Goal: Task Accomplishment & Management: Use online tool/utility

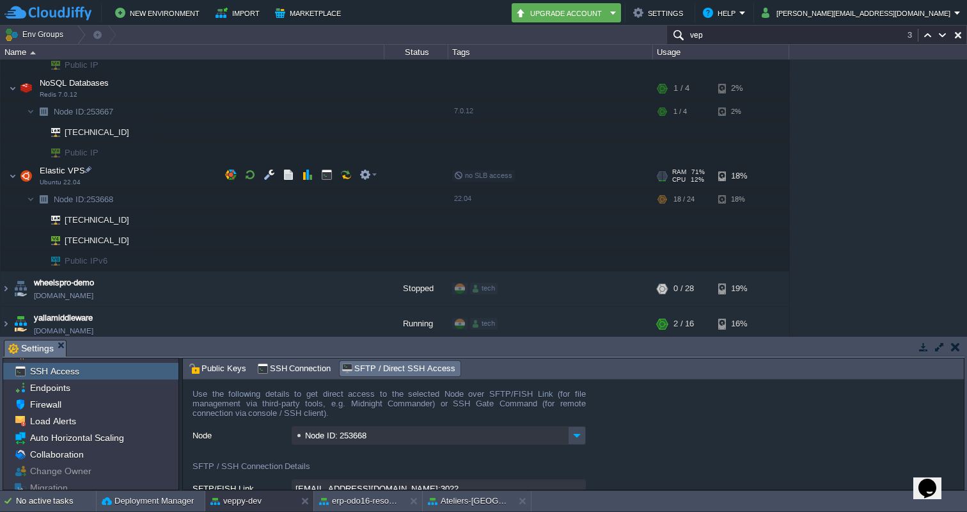
scroll to position [4111, 0]
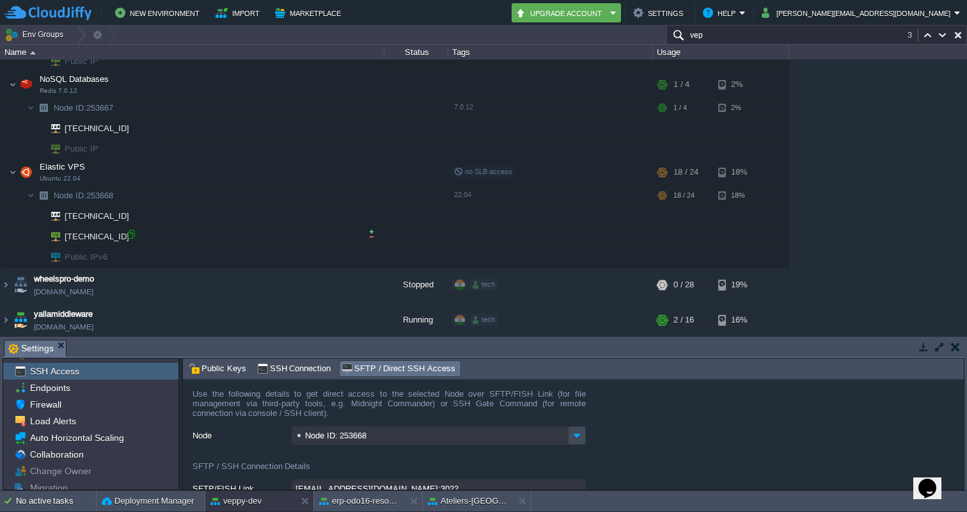
click at [133, 232] on div at bounding box center [131, 234] width 12 height 12
click at [130, 233] on div at bounding box center [131, 234] width 12 height 12
click at [131, 233] on div at bounding box center [131, 234] width 12 height 12
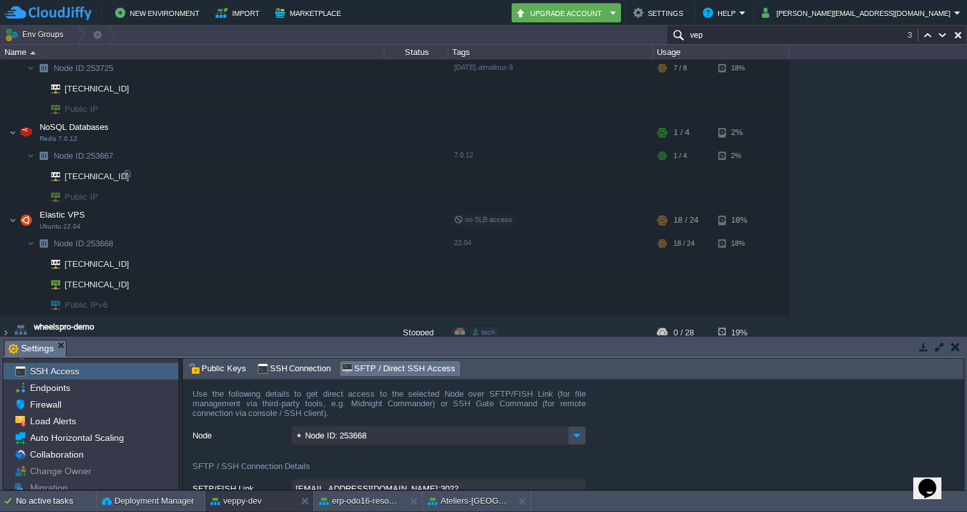
scroll to position [4061, 0]
click at [717, 43] on input "vep" at bounding box center [816, 35] width 301 height 19
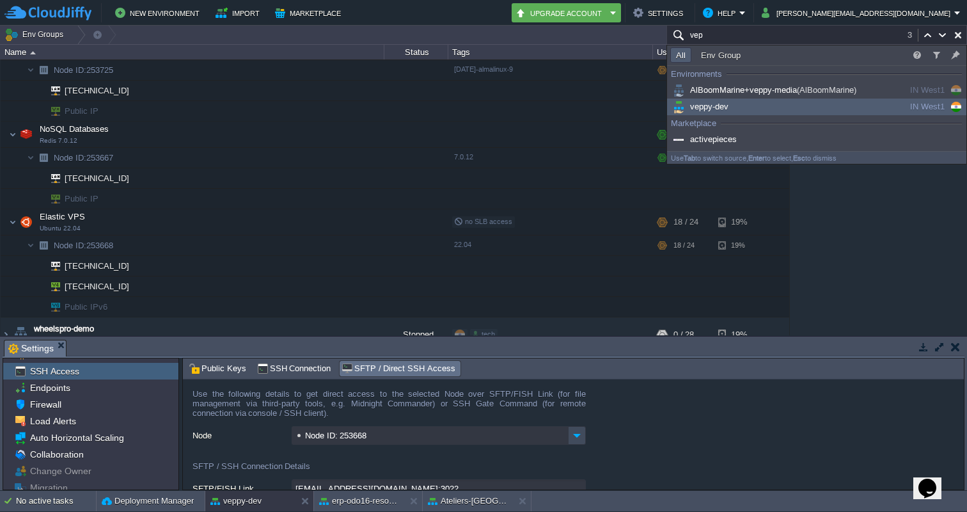
paste input "51.112.185.139"
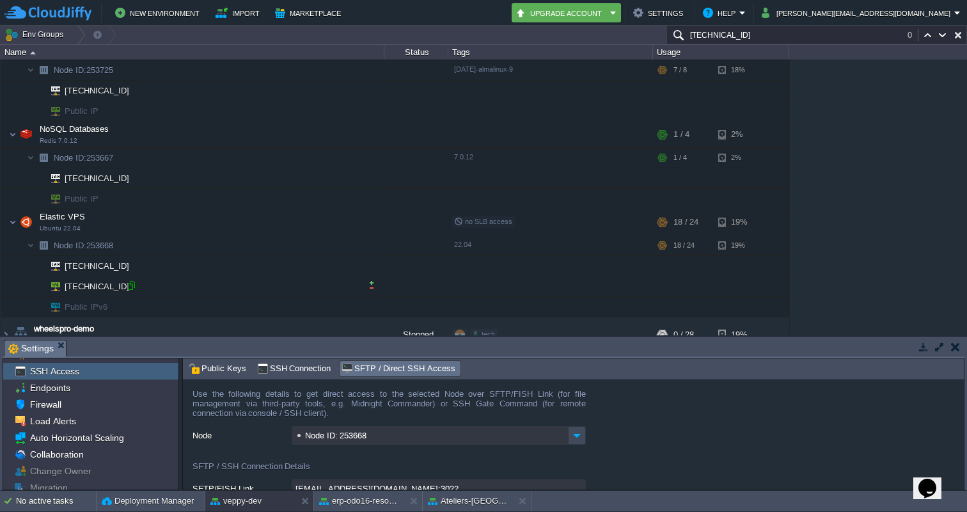
type input "51.112.185.139"
click at [127, 285] on div at bounding box center [131, 286] width 12 height 12
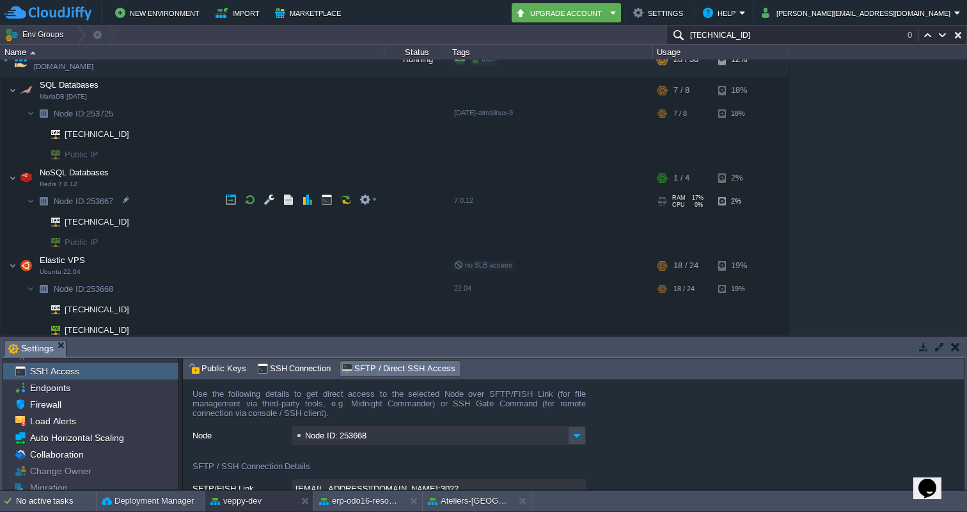
scroll to position [4040, 0]
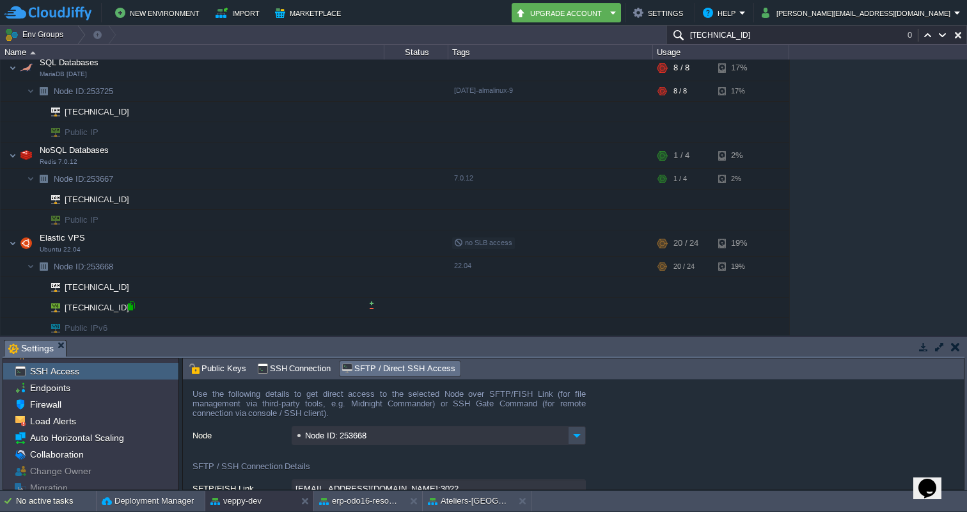
click at [132, 308] on div at bounding box center [131, 306] width 12 height 12
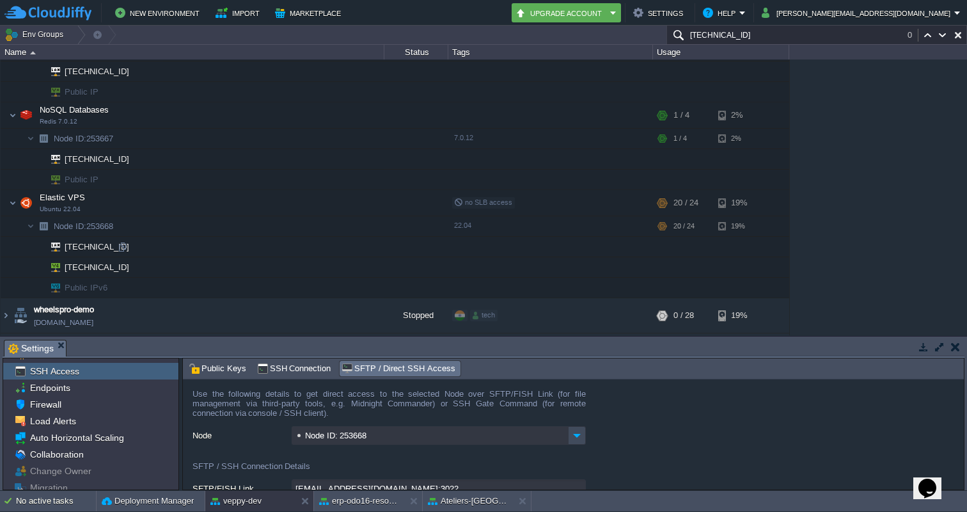
scroll to position [4110, 0]
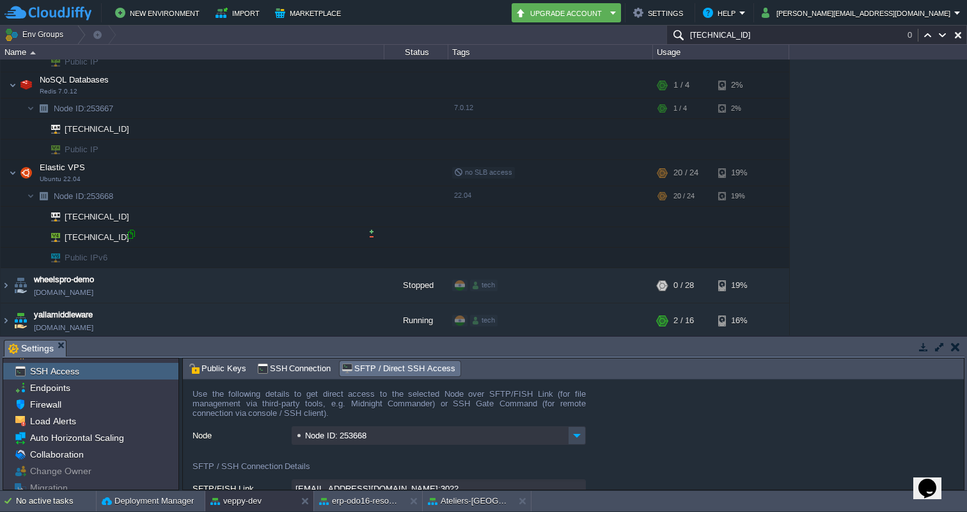
click at [132, 236] on div at bounding box center [131, 234] width 12 height 12
click at [134, 237] on div at bounding box center [131, 234] width 12 height 12
click at [129, 235] on div at bounding box center [131, 234] width 12 height 12
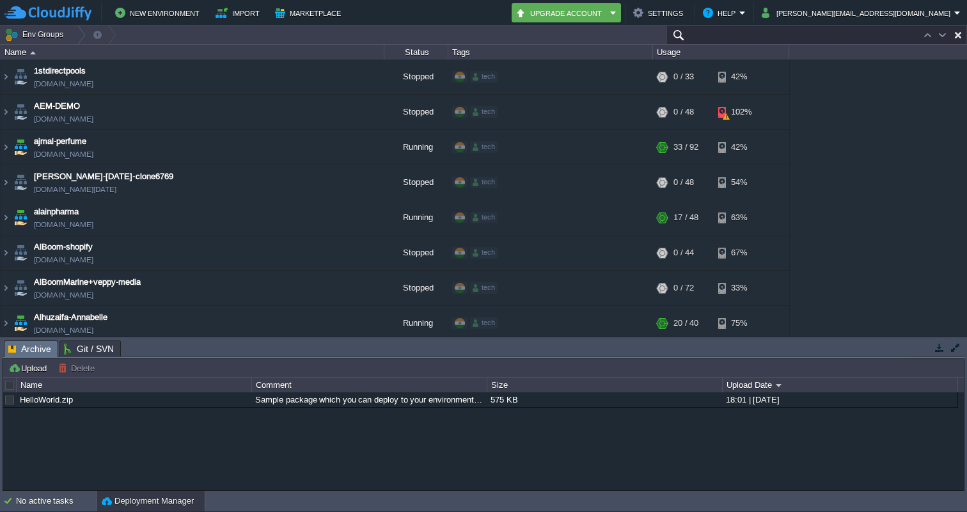
click at [876, 39] on input "text" at bounding box center [816, 35] width 301 height 19
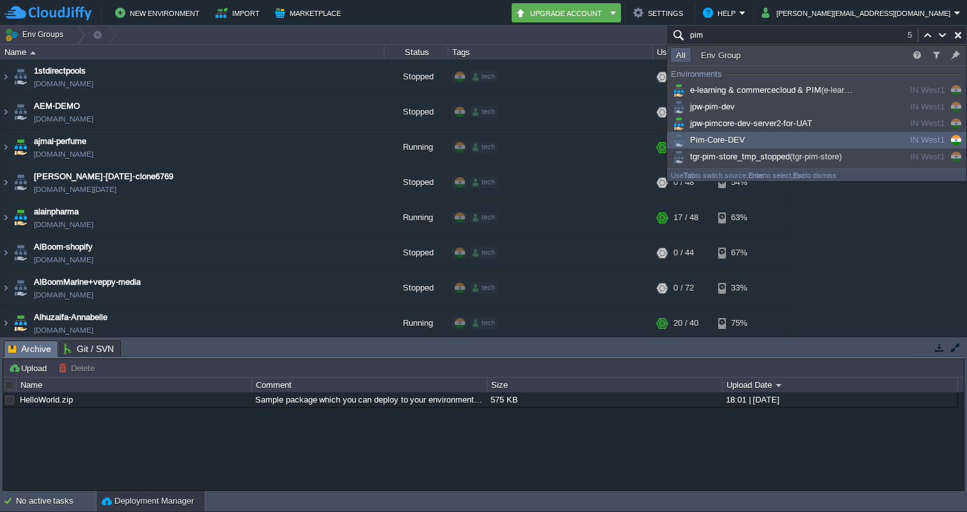
type input "pim"
click at [753, 140] on div "Pim-Core-DEV" at bounding box center [766, 140] width 193 height 14
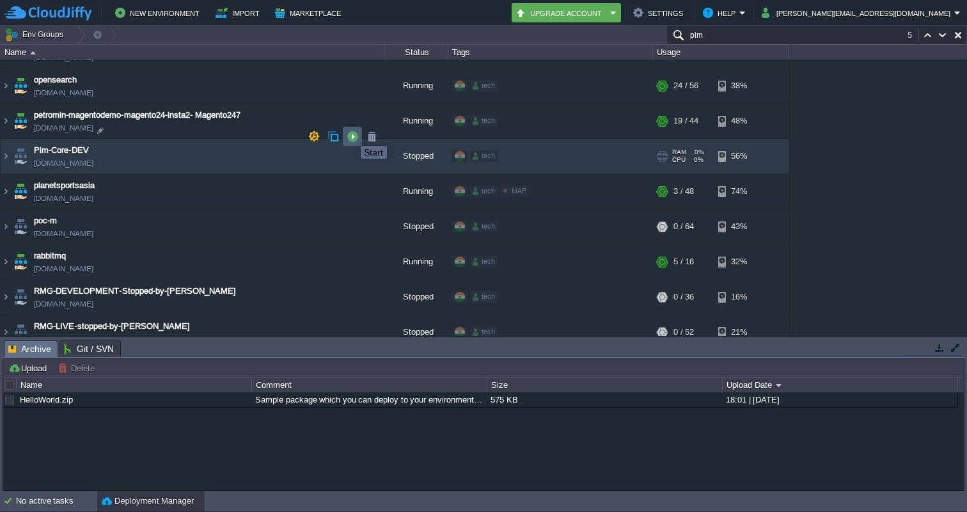
click at [351, 134] on button "button" at bounding box center [353, 136] width 12 height 12
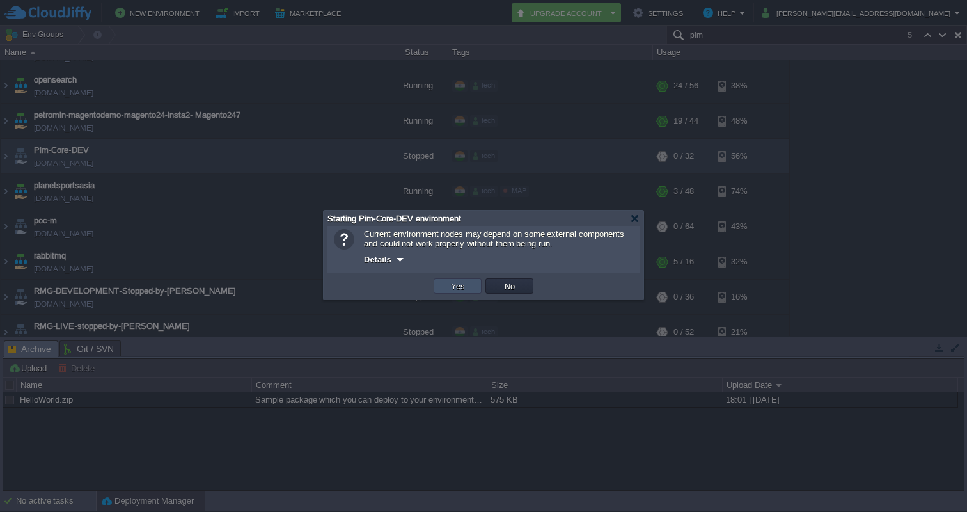
click at [462, 288] on button "Yes" at bounding box center [458, 286] width 22 height 12
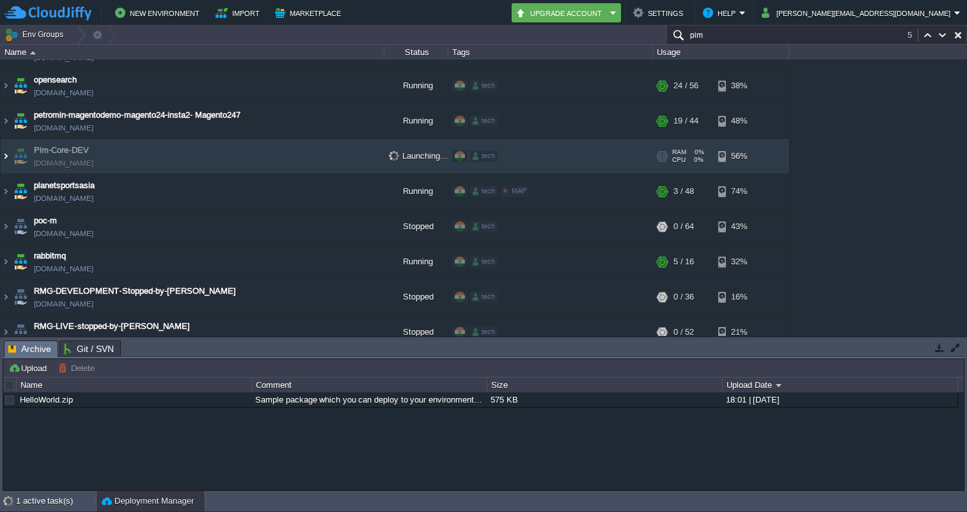
click at [4, 139] on img at bounding box center [6, 156] width 10 height 35
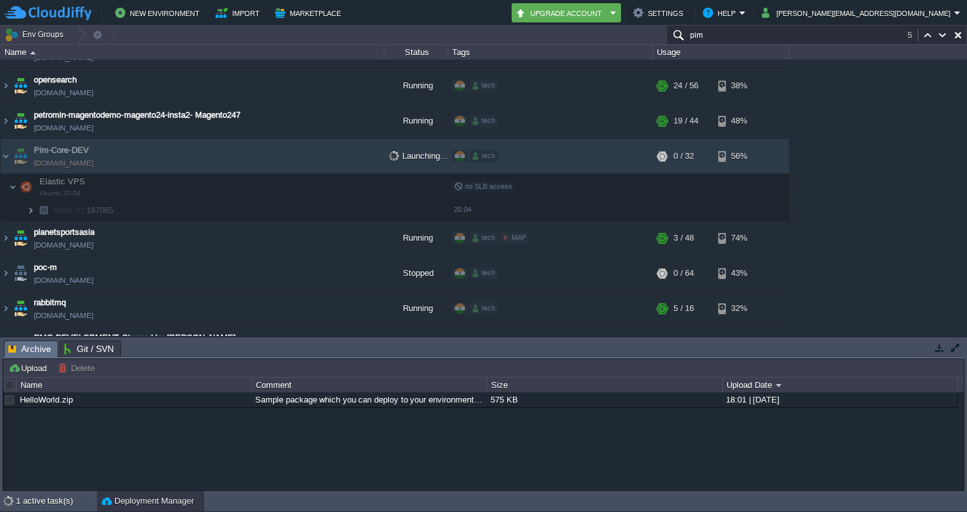
click at [31, 200] on img at bounding box center [31, 210] width 8 height 20
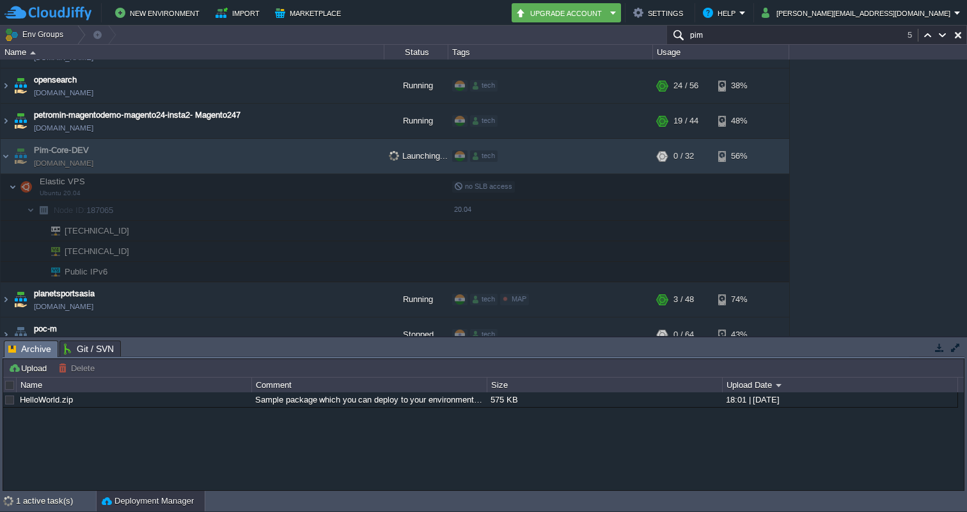
click at [203, 174] on td "Elastic VPS Ubuntu 20.04" at bounding box center [193, 187] width 384 height 26
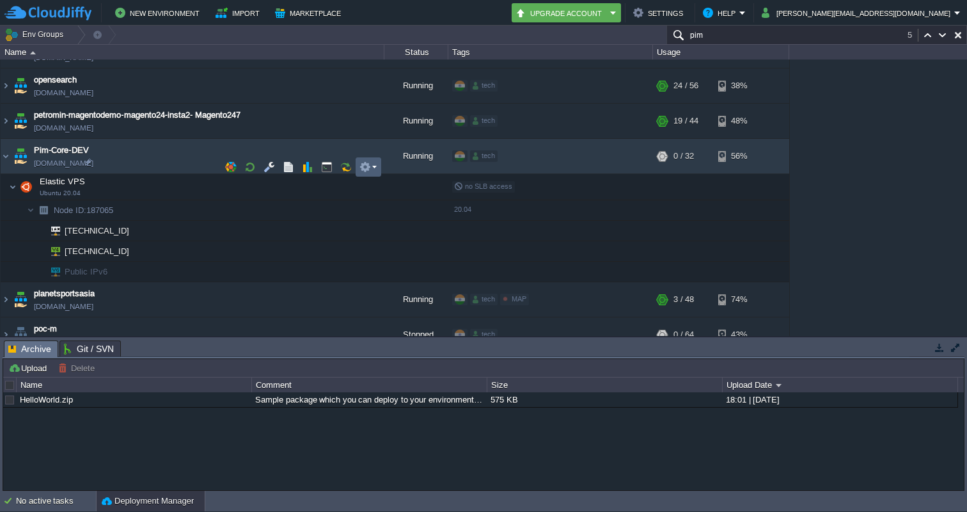
click at [373, 169] on em at bounding box center [367, 167] width 17 height 12
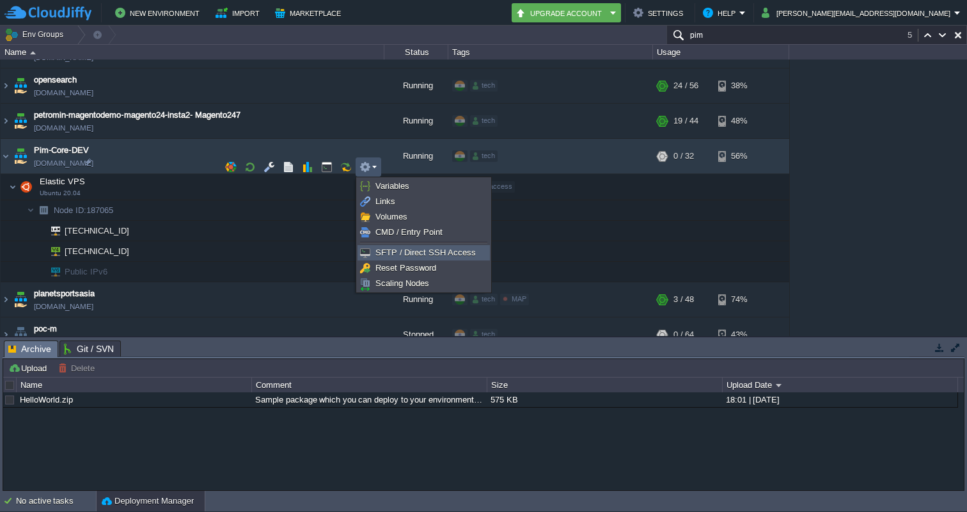
click at [392, 250] on span "SFTP / Direct SSH Access" at bounding box center [425, 253] width 100 height 10
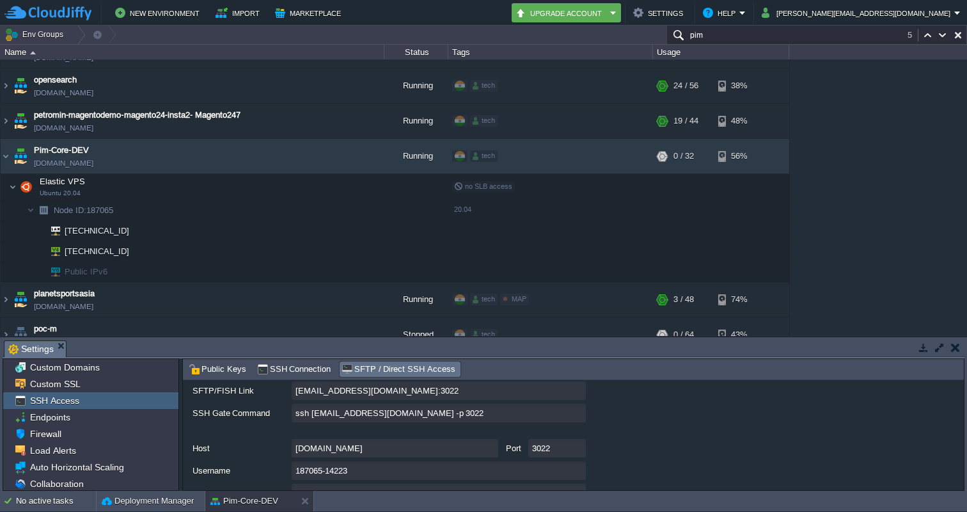
scroll to position [95, 0]
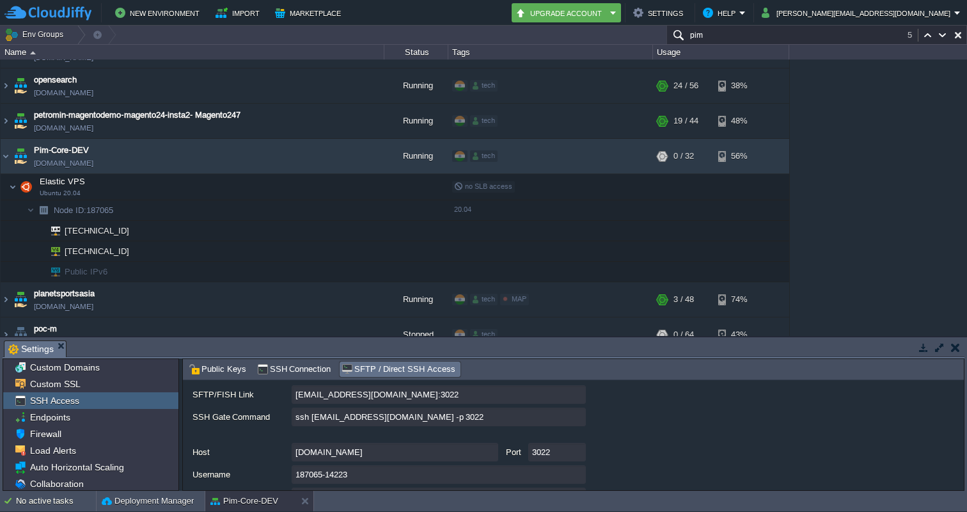
click at [581, 417] on input "ssh [EMAIL_ADDRESS][DOMAIN_NAME] -p 3022" at bounding box center [439, 416] width 294 height 19
click at [771, 42] on input "pim" at bounding box center [816, 35] width 301 height 19
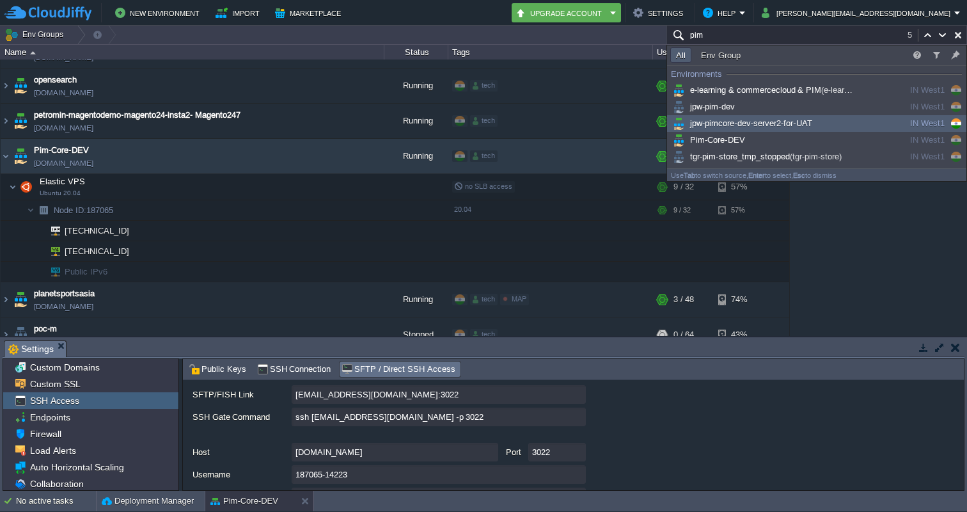
click at [727, 122] on span "jpw-pimcore-dev-server2-for-UAT" at bounding box center [741, 123] width 142 height 10
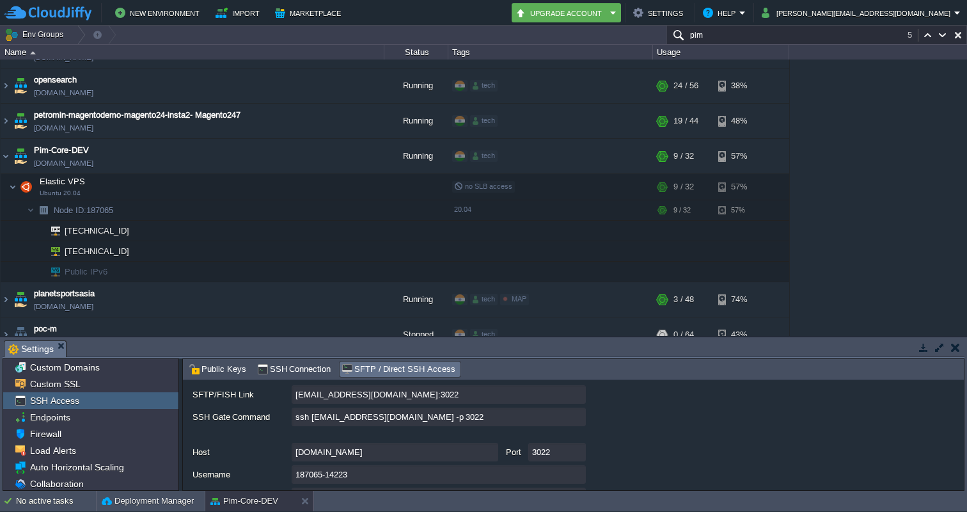
scroll to position [2118, 0]
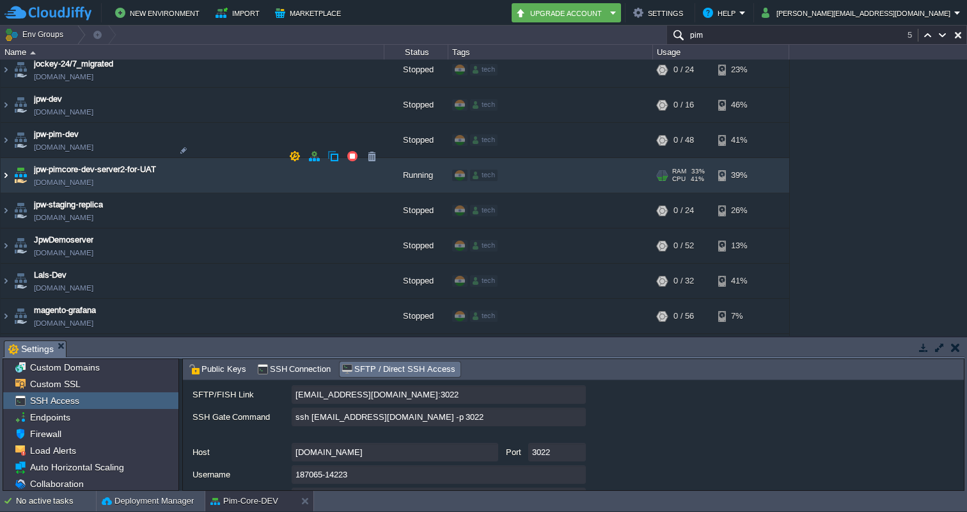
click at [4, 158] on img at bounding box center [6, 175] width 10 height 35
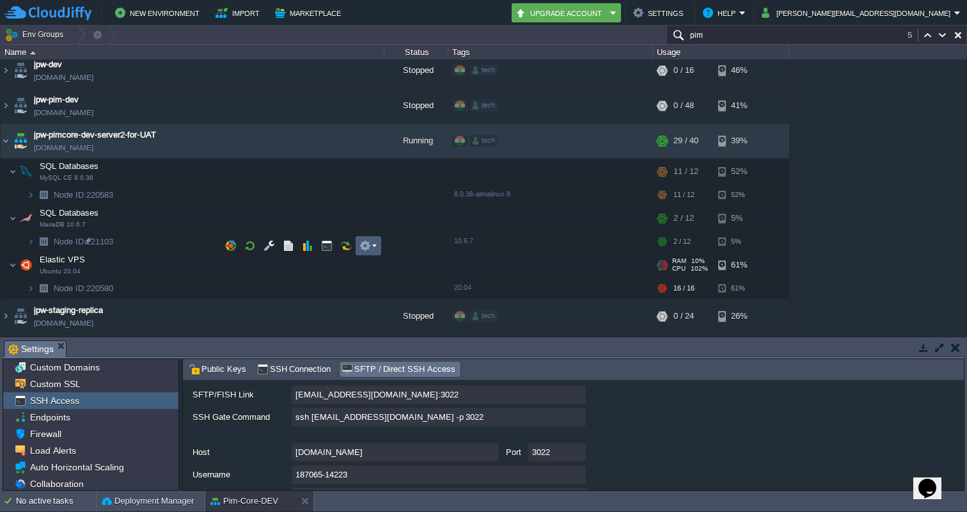
scroll to position [0, 0]
click at [372, 249] on em at bounding box center [367, 246] width 17 height 12
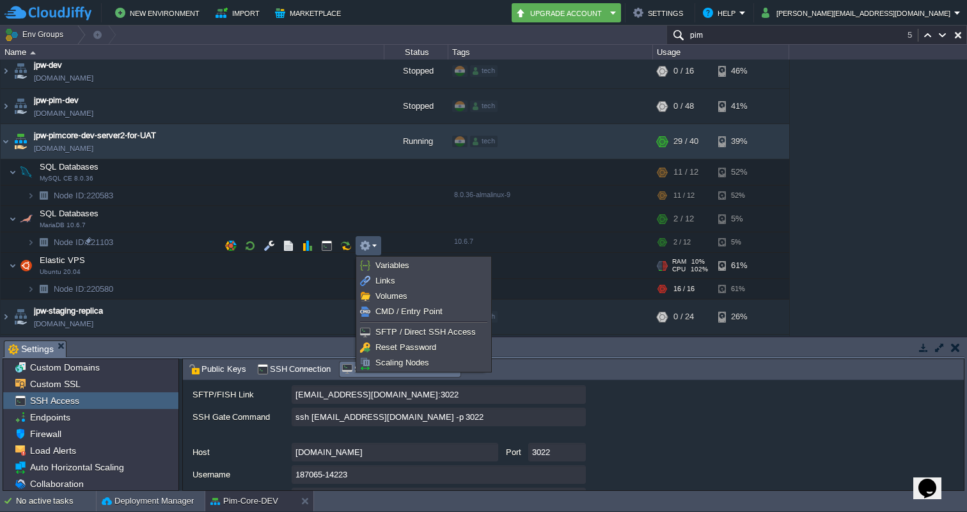
click at [888, 223] on div "1stdirectpools [DOMAIN_NAME] Stopped tech + Add to Env Group RAM 0% CPU 0% 0 / …" at bounding box center [483, 197] width 967 height 276
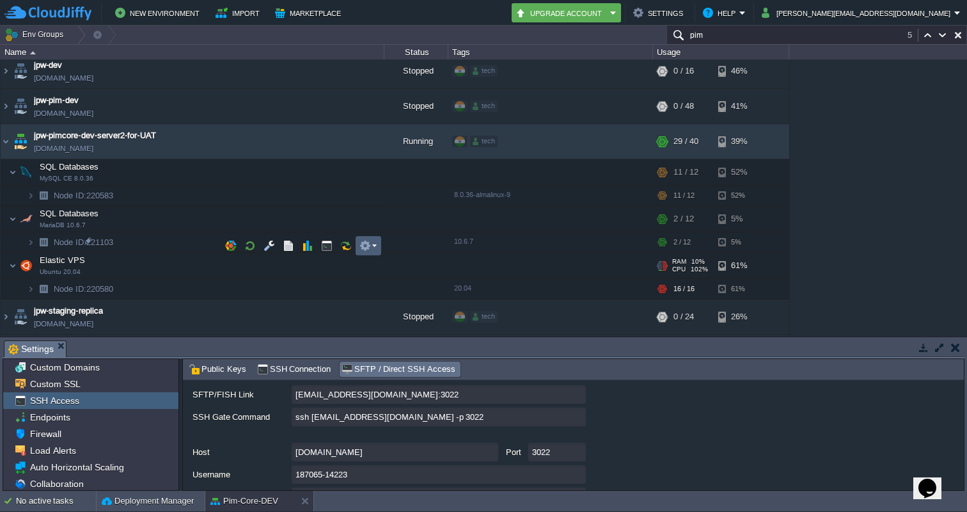
click at [379, 243] on td at bounding box center [369, 245] width 26 height 19
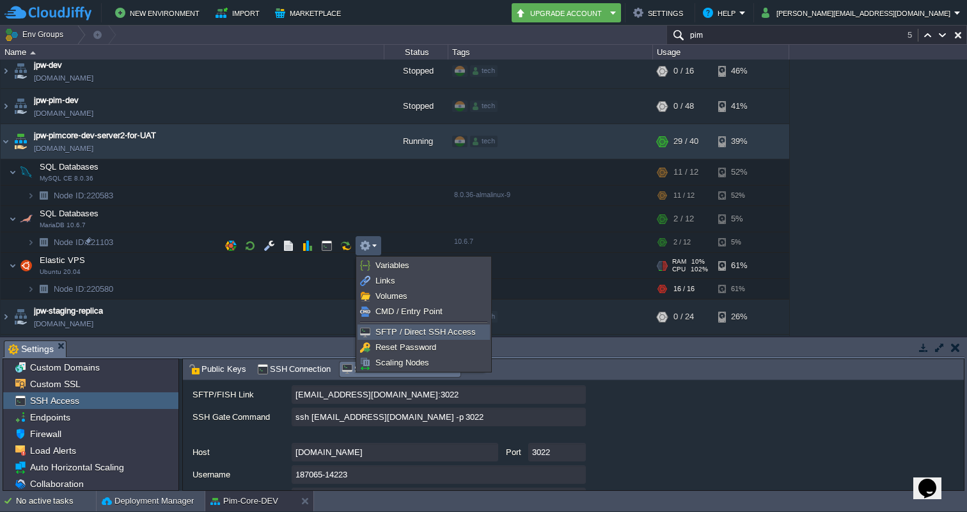
click at [398, 333] on span "SFTP / Direct SSH Access" at bounding box center [425, 332] width 100 height 10
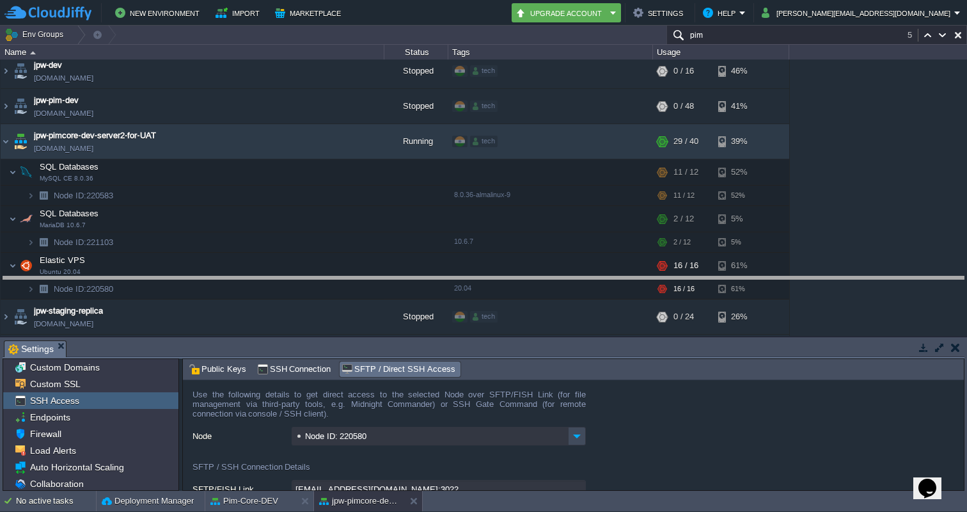
drag, startPoint x: 810, startPoint y: 340, endPoint x: 824, endPoint y: 243, distance: 98.2
click at [824, 243] on body "New Environment Import Marketplace Bonus ₹0.00 Upgrade Account Settings Help [P…" at bounding box center [483, 256] width 967 height 512
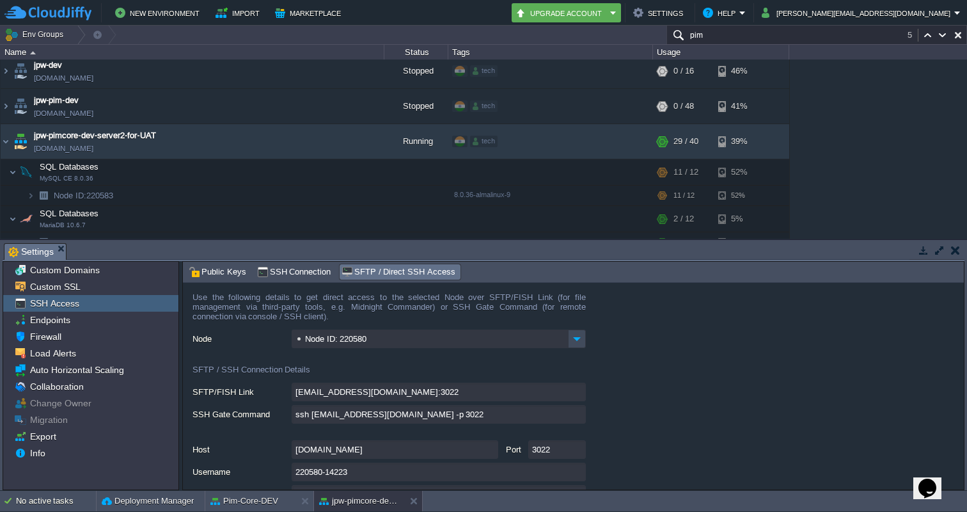
click at [576, 416] on input "ssh [EMAIL_ADDRESS][DOMAIN_NAME] -p 3022" at bounding box center [439, 414] width 294 height 19
type textarea "ssh [EMAIL_ADDRESS][DOMAIN_NAME] -p 3022"
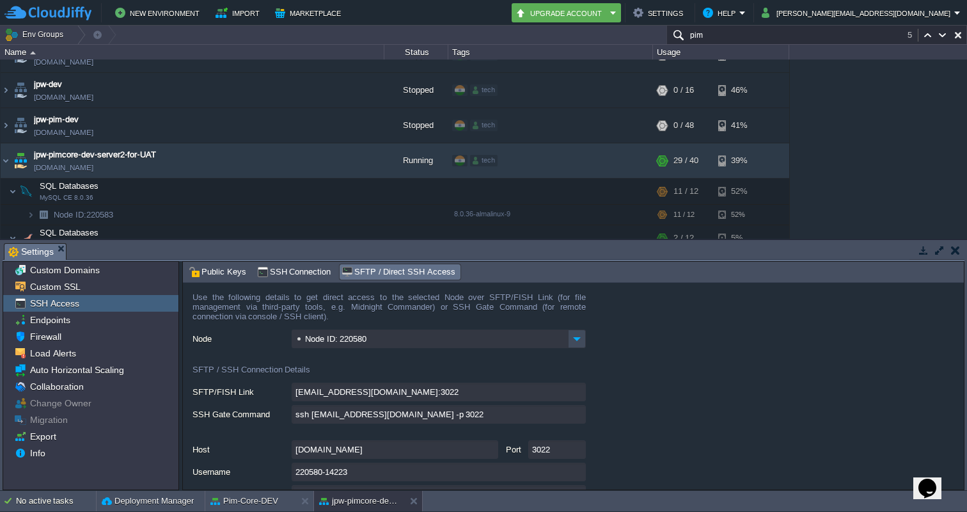
click at [831, 29] on input "pim" at bounding box center [816, 35] width 301 height 19
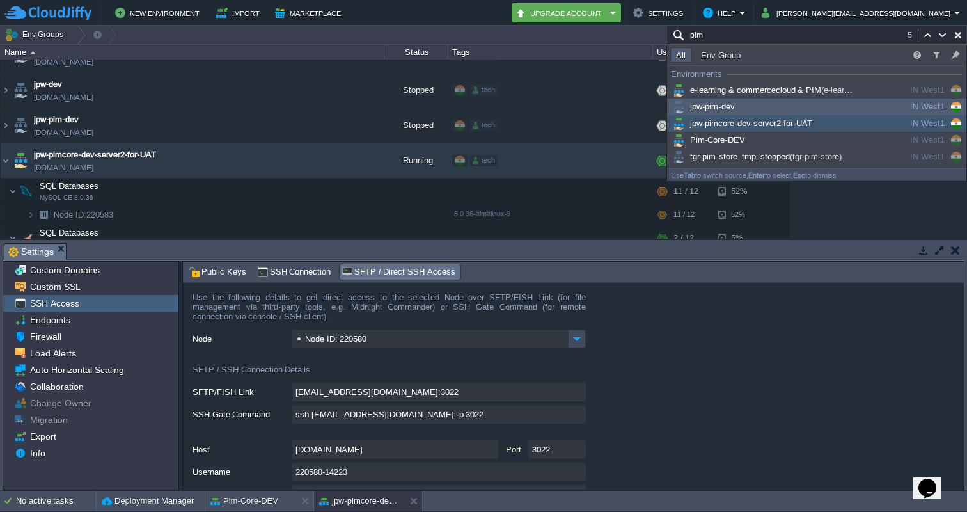
click at [716, 106] on span "jpw-pim-dev" at bounding box center [702, 107] width 65 height 10
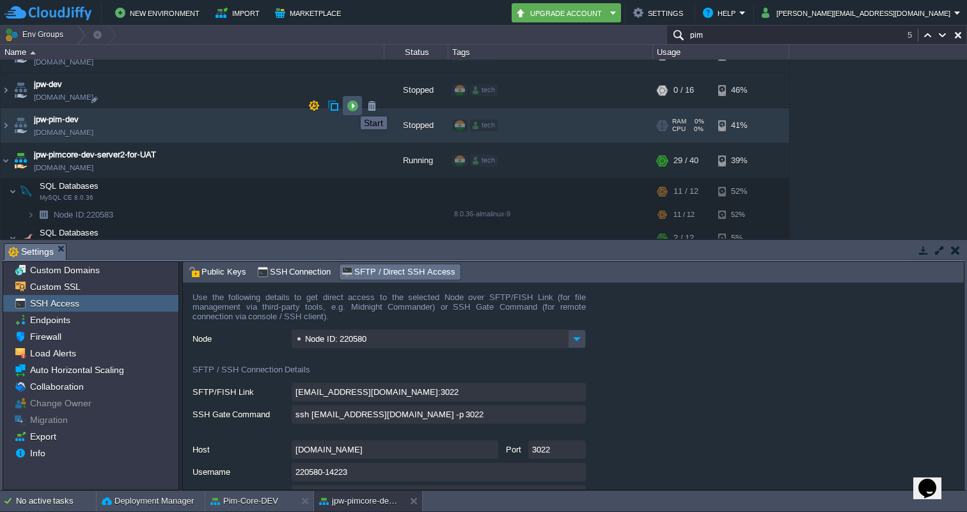
click at [351, 105] on button "button" at bounding box center [353, 106] width 12 height 12
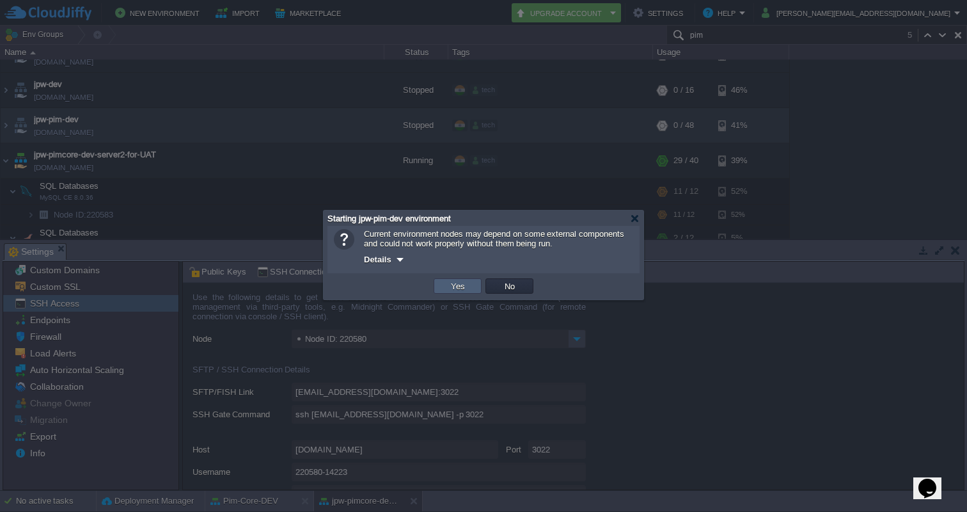
click at [461, 286] on button "Yes" at bounding box center [458, 286] width 22 height 12
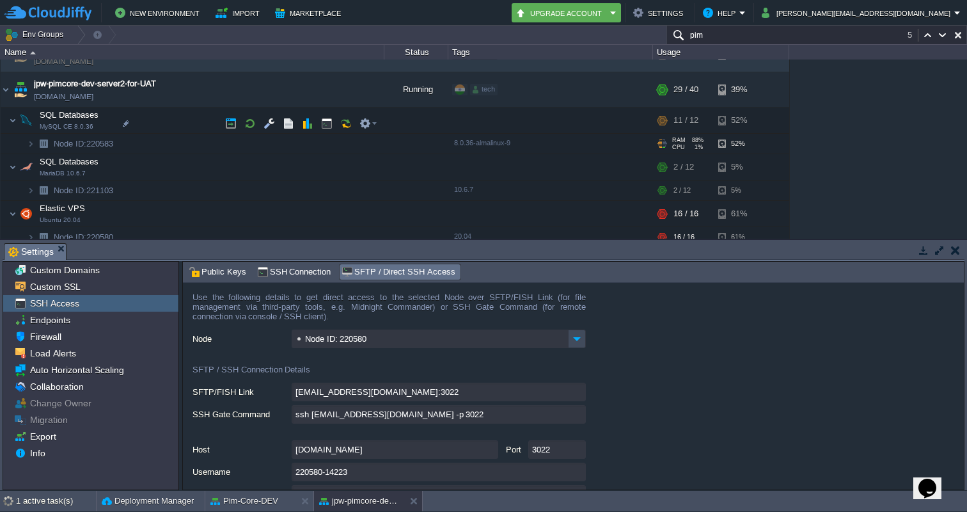
scroll to position [2185, 0]
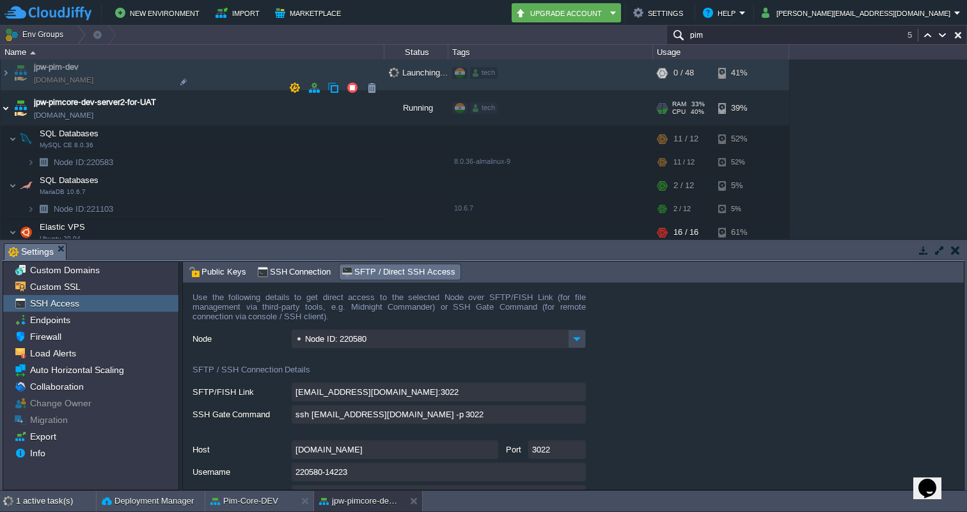
click at [7, 91] on img at bounding box center [6, 108] width 10 height 35
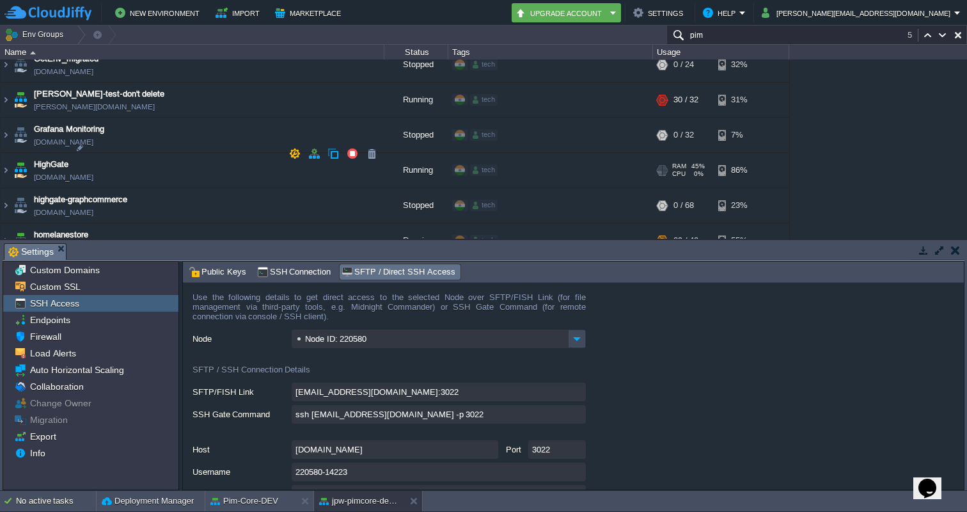
scroll to position [1665, 0]
